Goal: Transaction & Acquisition: Purchase product/service

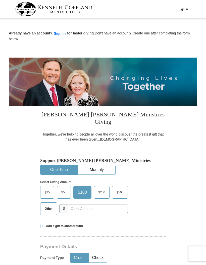
click at [60, 165] on button "One-Time" at bounding box center [59, 169] width 37 height 9
click at [48, 189] on span "$25" at bounding box center [47, 193] width 10 height 8
click at [0, 0] on input "$25" at bounding box center [0, 0] width 0 height 0
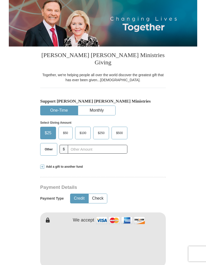
scroll to position [59, 0]
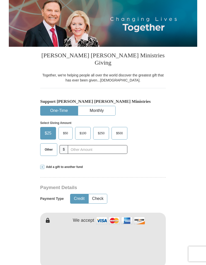
click at [77, 194] on button "Credit" at bounding box center [79, 198] width 18 height 9
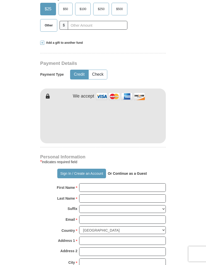
scroll to position [183, 0]
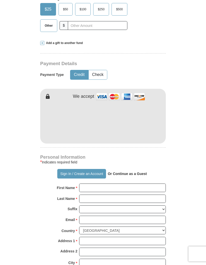
click at [67, 169] on button "Sign In / Create an Account" at bounding box center [81, 174] width 49 height 10
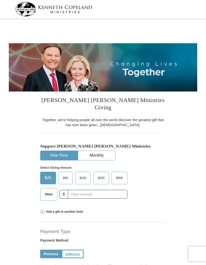
select select "TX"
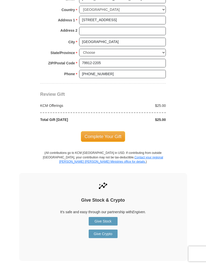
scroll to position [372, 0]
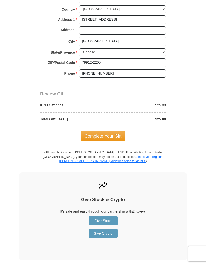
click at [112, 131] on span "Complete Your Gift" at bounding box center [103, 136] width 45 height 11
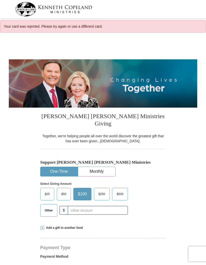
select select "TX"
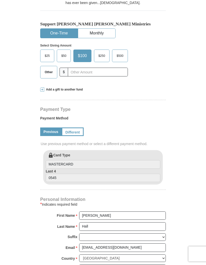
scroll to position [139, 0]
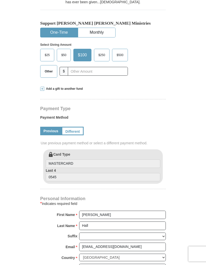
click at [85, 173] on input "0545" at bounding box center [103, 177] width 115 height 9
click at [72, 127] on link "Different" at bounding box center [73, 131] width 22 height 9
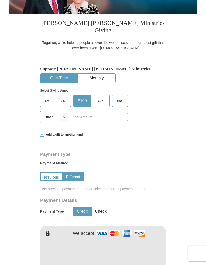
scroll to position [93, 0]
click at [60, 74] on button "One-Time" at bounding box center [59, 78] width 37 height 9
click at [44, 97] on span "$25" at bounding box center [47, 101] width 10 height 8
click at [0, 0] on input "$25" at bounding box center [0, 0] width 0 height 0
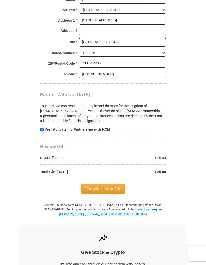
scroll to position [438, 0]
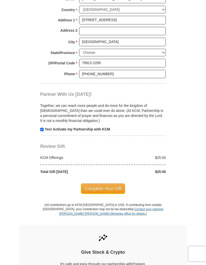
click at [106, 184] on span "Complete Your Gift" at bounding box center [103, 189] width 45 height 11
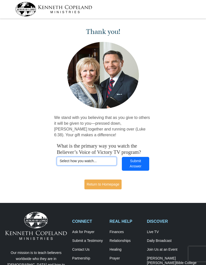
click at [98, 160] on select "Select how you watch... Daystar Morning Daystar Evening [DOMAIN_NAME] [DOMAIN_N…" at bounding box center [87, 161] width 60 height 9
click at [102, 159] on select "Select how you watch... Daystar Morning Daystar Evening [DOMAIN_NAME] [DOMAIN_N…" at bounding box center [87, 161] width 60 height 9
select select "YOUTUBE"
click at [140, 162] on button "Submit Answer" at bounding box center [135, 164] width 27 height 14
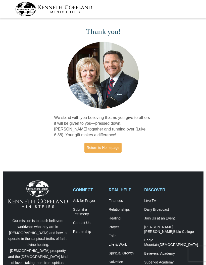
click at [103, 146] on link "Return to Homepage" at bounding box center [103, 148] width 37 height 10
